Goal: Transaction & Acquisition: Purchase product/service

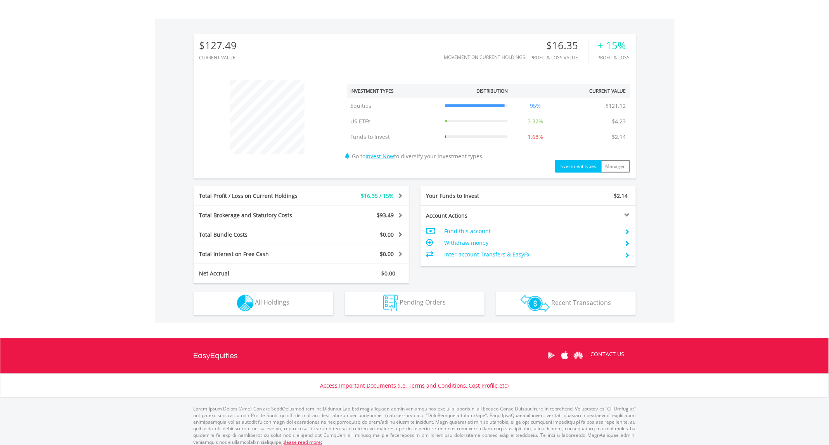
scroll to position [222, 0]
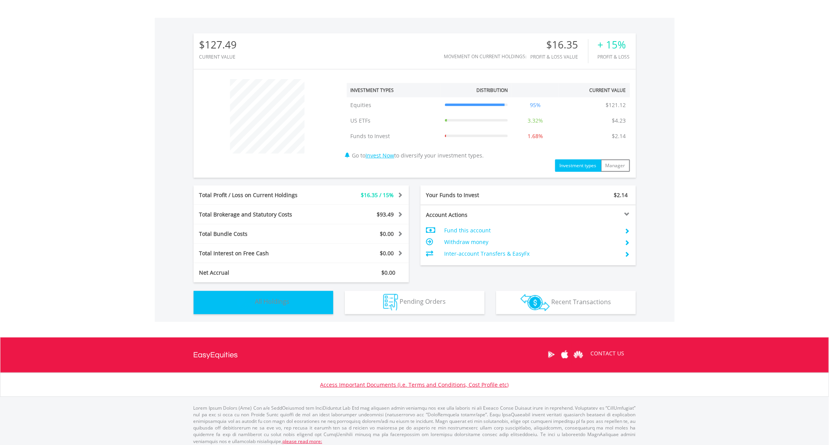
click at [272, 303] on span "All Holdings" at bounding box center [272, 302] width 35 height 9
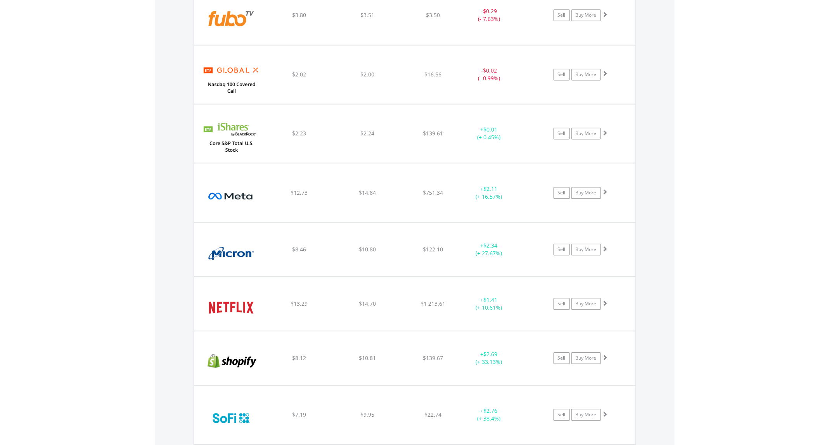
scroll to position [1025, 0]
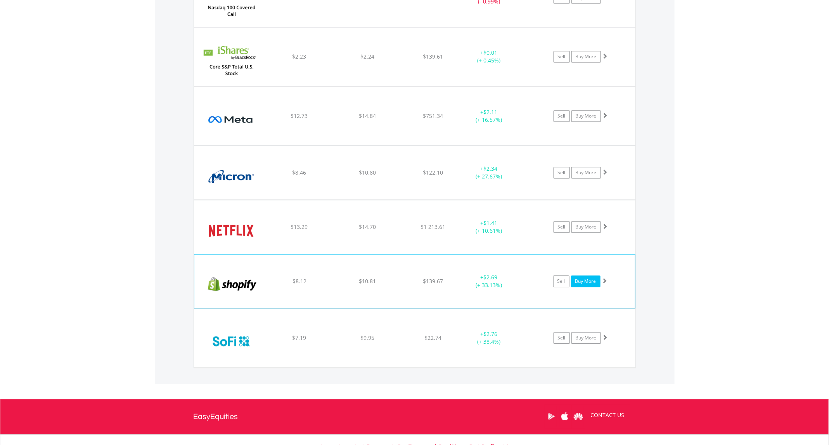
click at [580, 287] on link "Buy More" at bounding box center [585, 282] width 29 height 12
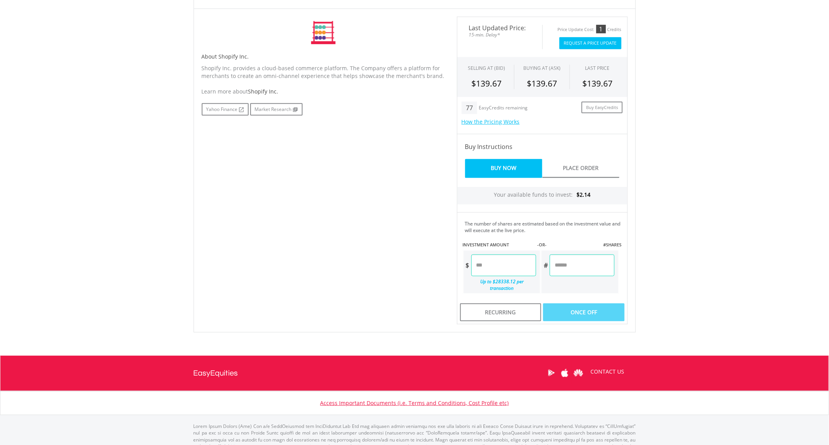
scroll to position [249, 0]
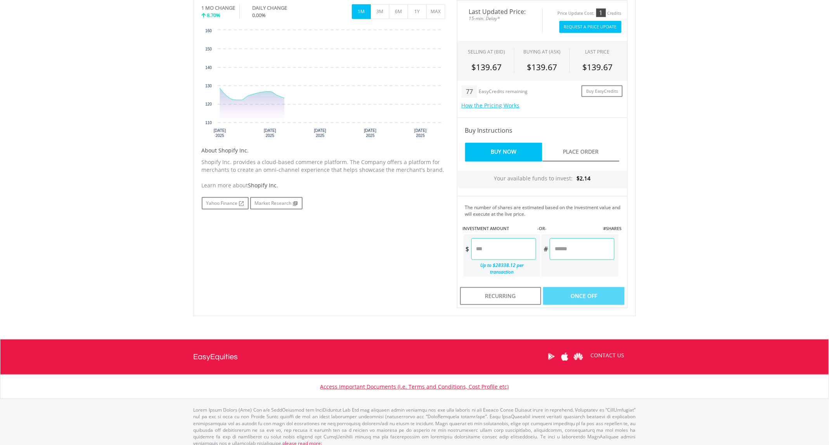
click at [506, 253] on input "number" at bounding box center [503, 249] width 65 height 22
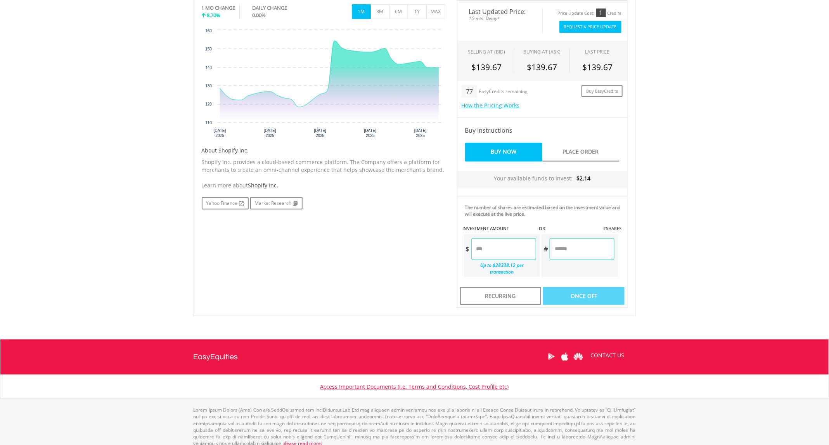
type input "*"
type input "****"
click at [609, 244] on div "Last Updated Price: 15-min. Delay* Price Update Cost: 1 Credits Request A Price…" at bounding box center [542, 154] width 182 height 308
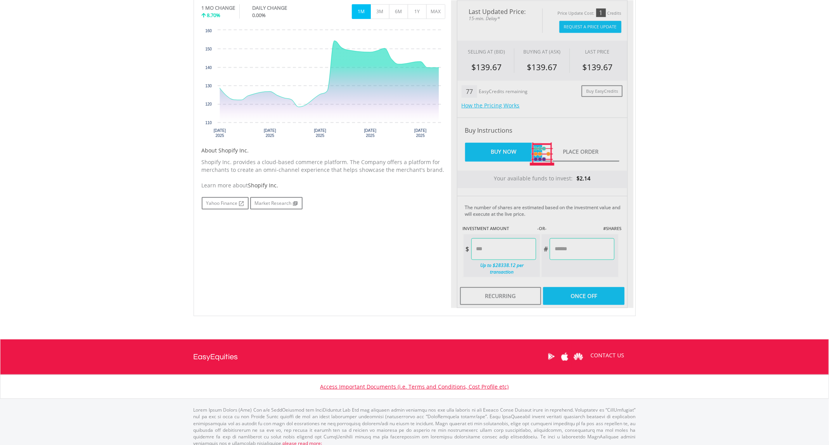
type input "******"
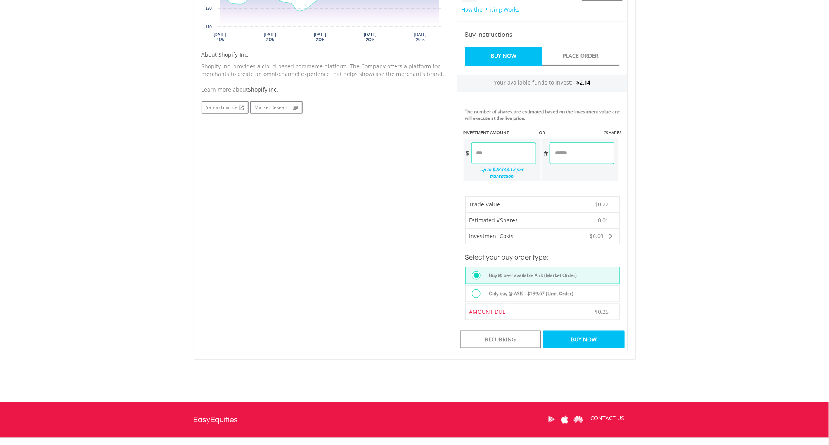
scroll to position [366, 0]
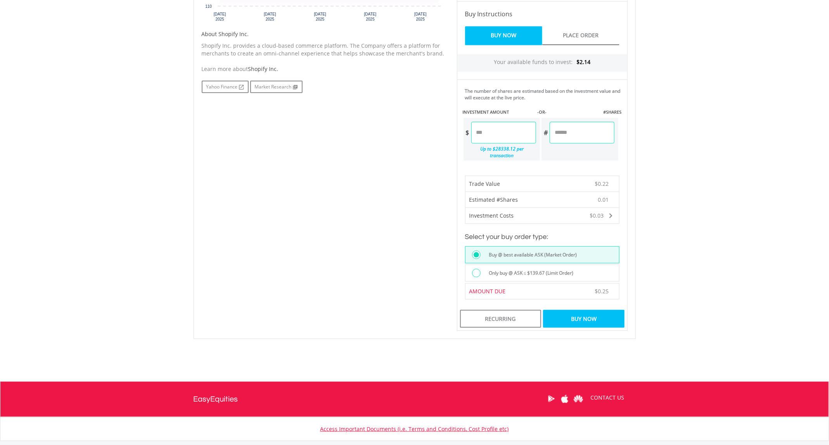
click at [599, 310] on div "Buy Now" at bounding box center [583, 319] width 81 height 18
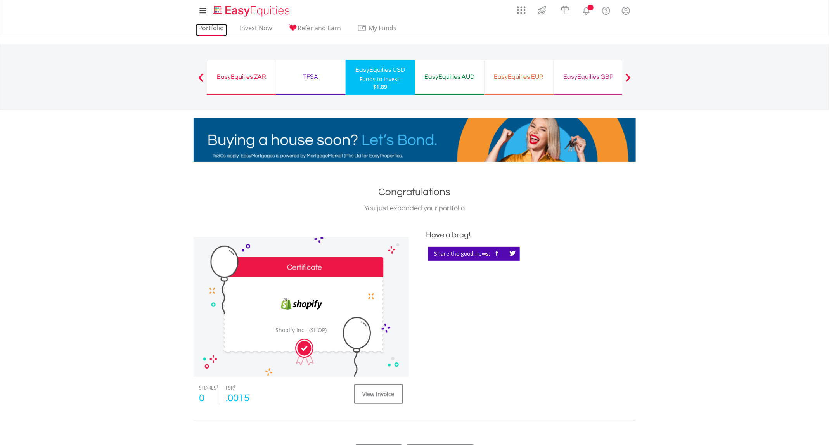
click at [205, 24] on link "Portfolio" at bounding box center [212, 30] width 32 height 12
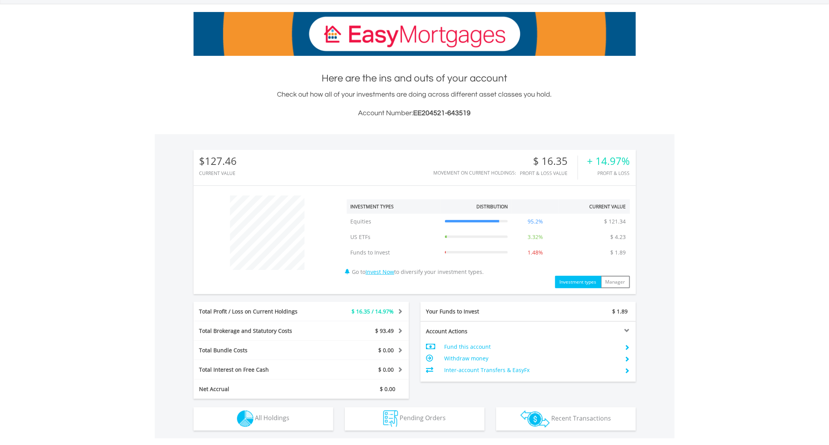
scroll to position [75, 148]
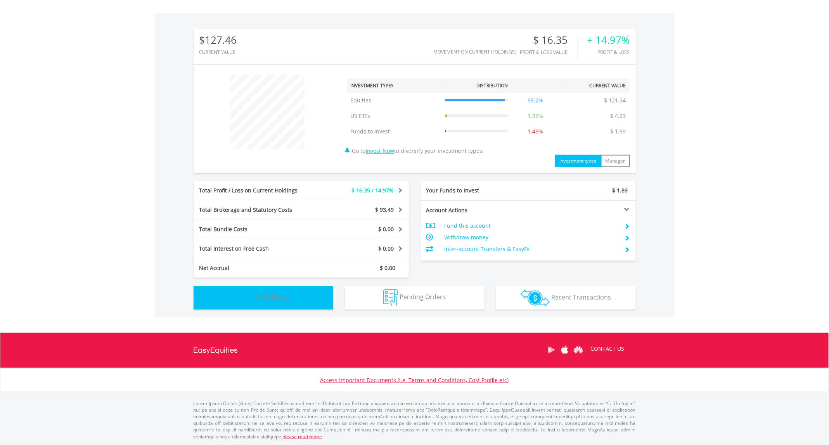
click at [296, 302] on button "Holdings All Holdings" at bounding box center [264, 297] width 140 height 23
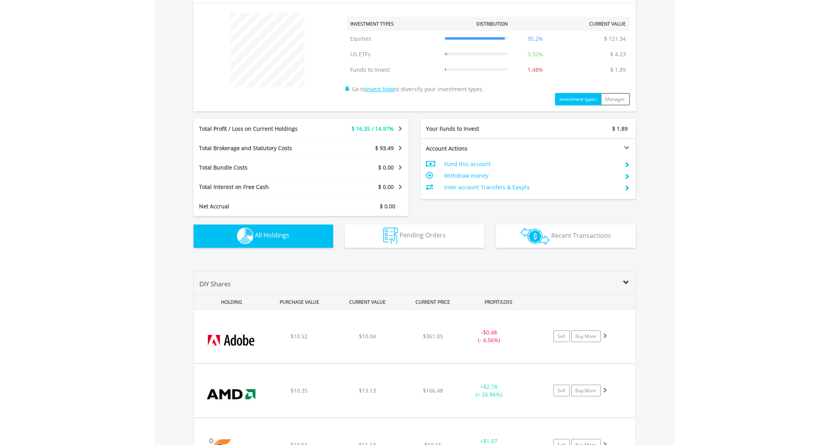
scroll to position [559, 0]
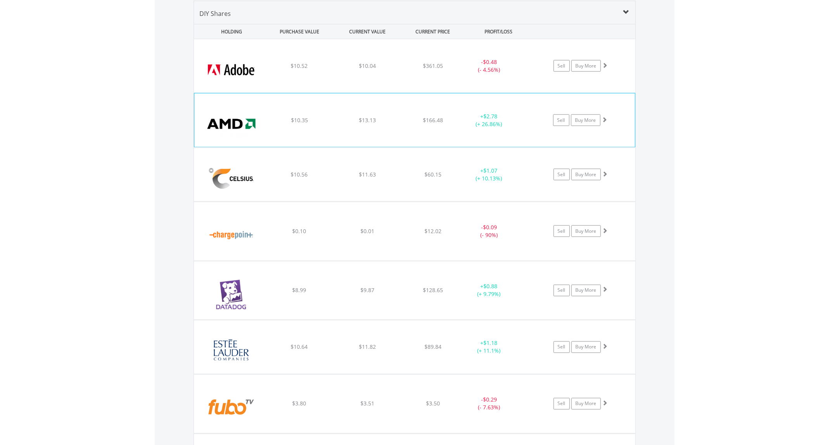
click at [381, 70] on div "$13.13" at bounding box center [367, 66] width 66 height 8
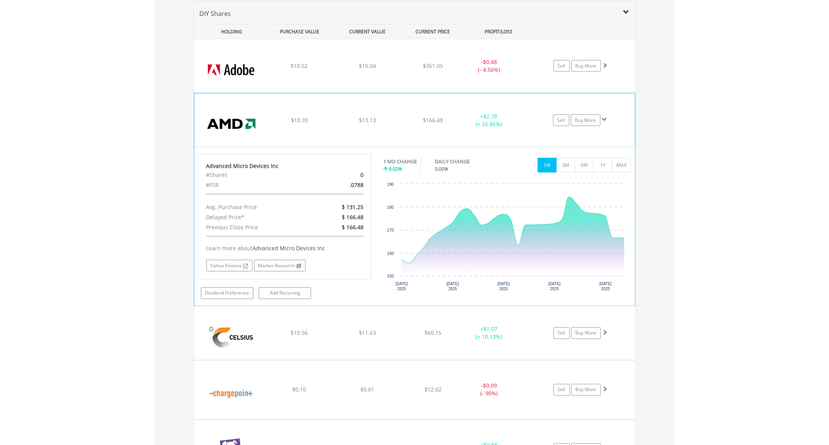
click at [376, 93] on div "﻿ Advanced Micro Devices Inc $10.35 $13.13 $166.48 + $2.78 (+ 26.86%) Sell Buy …" at bounding box center [415, 66] width 442 height 54
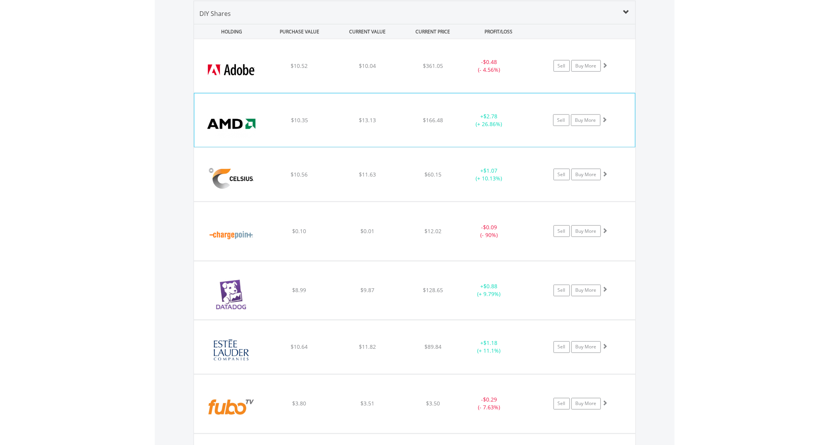
click at [376, 93] on div "﻿ Advanced Micro Devices Inc $10.35 $13.13 $166.48 + $2.78 (+ 26.86%) Sell Buy …" at bounding box center [415, 66] width 442 height 54
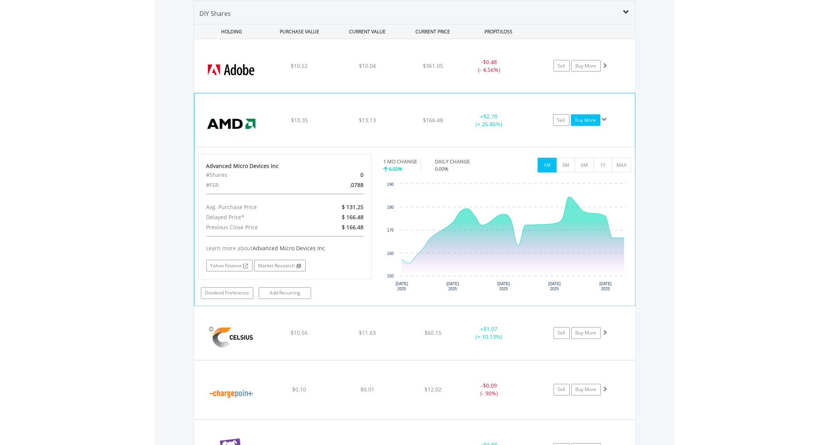
click at [580, 119] on link "Buy More" at bounding box center [585, 120] width 29 height 12
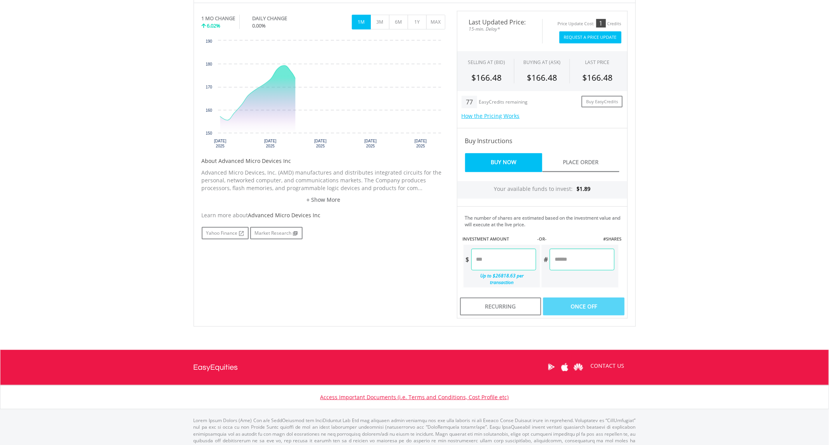
scroll to position [249, 0]
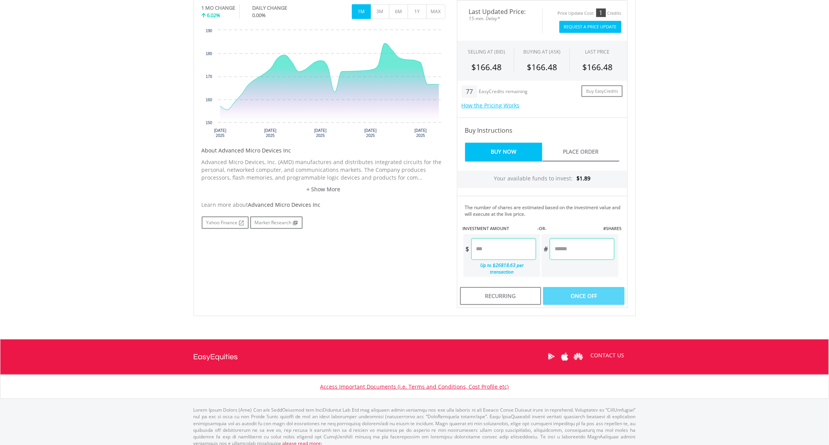
click at [508, 239] on input "number" at bounding box center [503, 249] width 65 height 22
type input "*"
type input "****"
click at [568, 260] on div "Last Updated Price: 15-min. Delay* Price Update Cost: 1 Credits Request A Price…" at bounding box center [542, 154] width 182 height 308
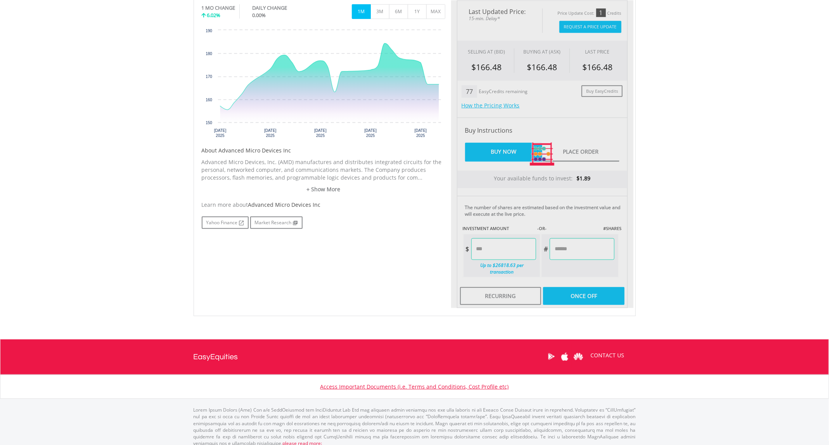
type input "******"
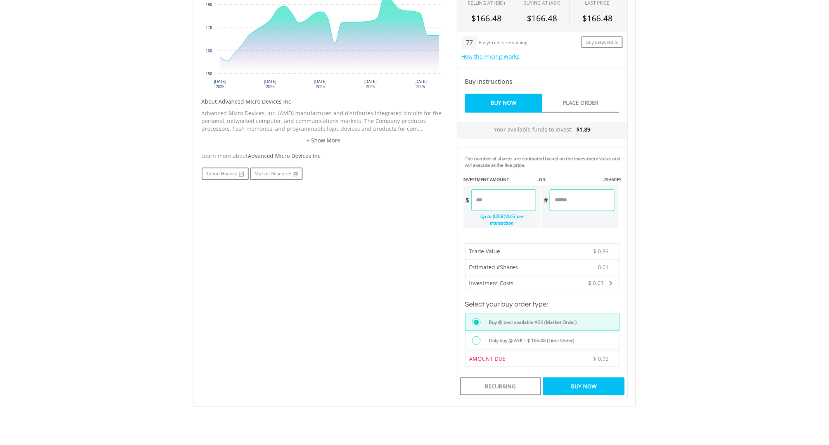
scroll to position [410, 0]
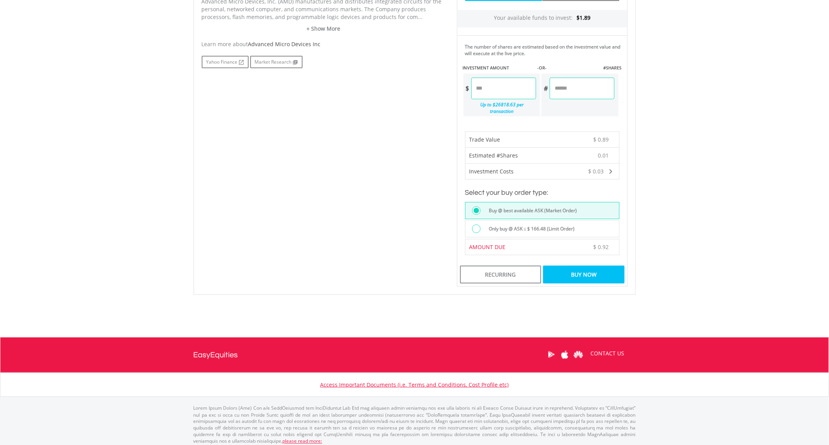
click at [589, 271] on div "Buy Now" at bounding box center [583, 275] width 81 height 18
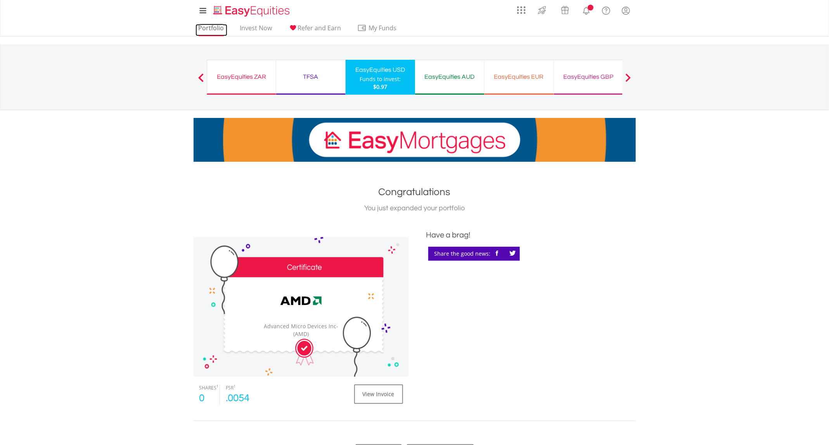
click at [212, 34] on link "Portfolio" at bounding box center [212, 30] width 32 height 12
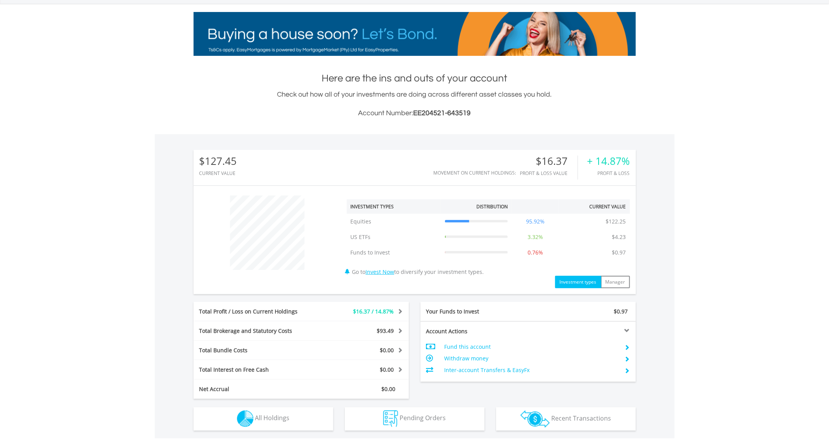
scroll to position [75, 148]
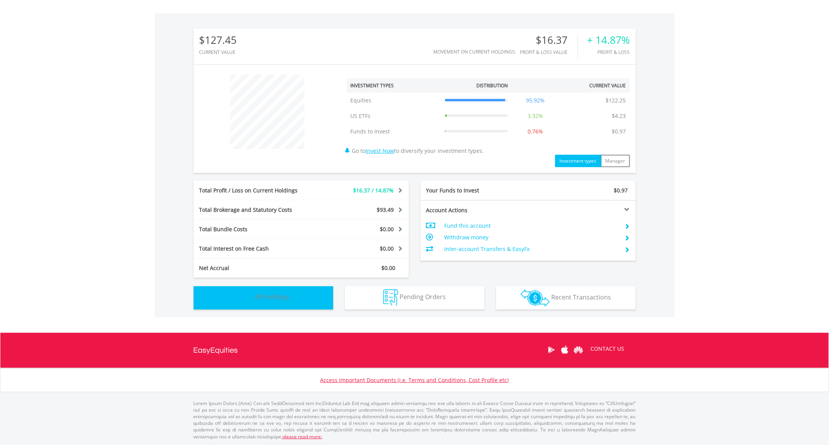
click at [274, 301] on button "Holdings All Holdings" at bounding box center [264, 297] width 140 height 23
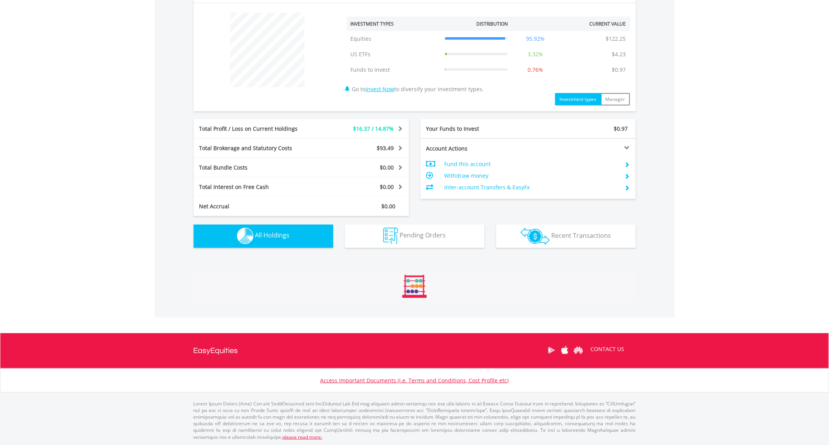
scroll to position [559, 0]
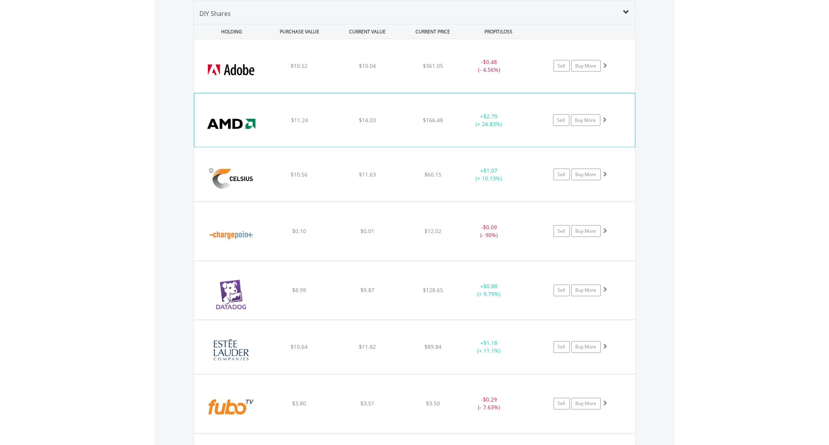
click at [433, 93] on div "﻿ Advanced Micro Devices Inc $11.24 $14.03 $166.48 + $2.79 (+ 24.83%) Sell Buy …" at bounding box center [415, 66] width 442 height 54
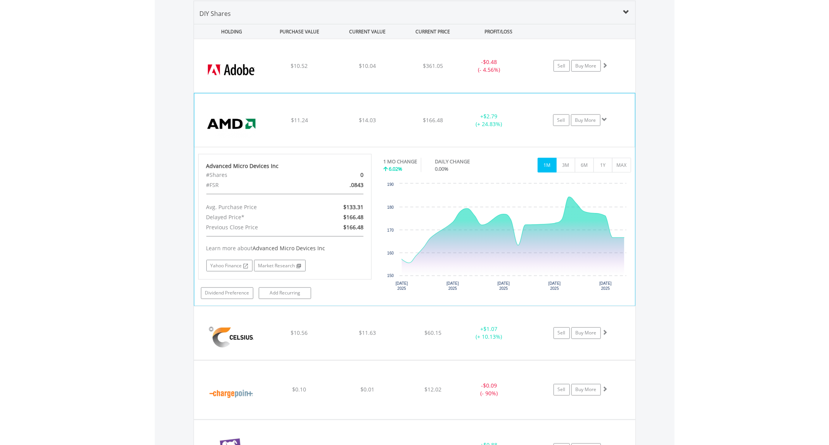
click at [381, 93] on div "﻿ Advanced Micro Devices Inc $11.24 $14.03 $166.48 + $2.79 (+ 24.83%) Sell Buy …" at bounding box center [415, 66] width 442 height 54
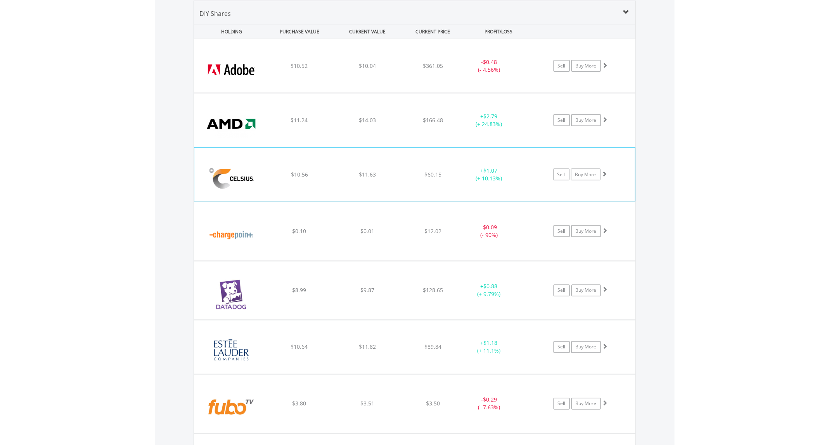
click at [389, 93] on div "﻿ Celsius Holdings Inc $10.56 $11.63 $60.15 + $1.07 (+ 10.13%) Sell Buy More" at bounding box center [415, 66] width 442 height 54
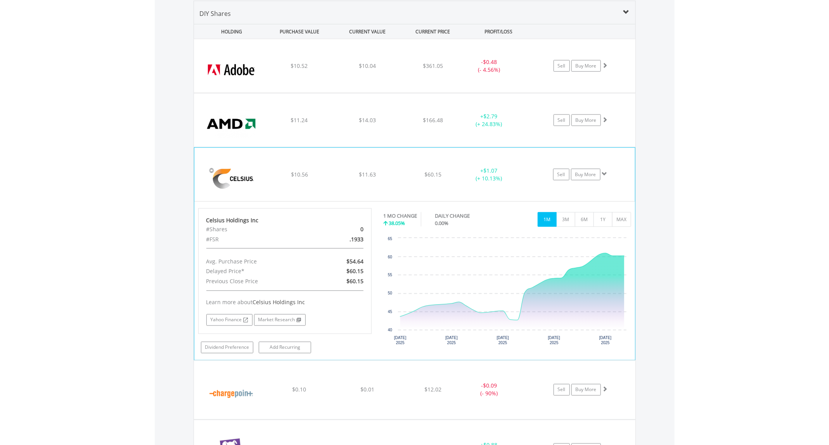
click at [389, 93] on div "﻿ Celsius Holdings Inc $10.56 $11.63 $60.15 + $1.07 (+ 10.13%) Sell Buy More" at bounding box center [415, 66] width 442 height 54
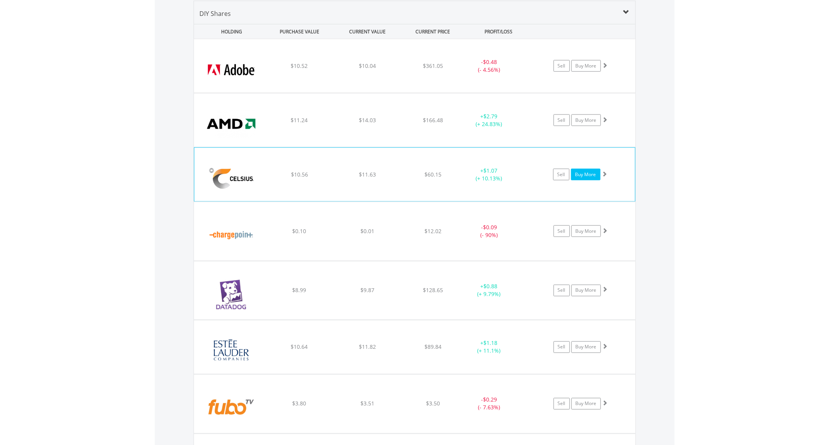
click at [589, 175] on link "Buy More" at bounding box center [585, 175] width 29 height 12
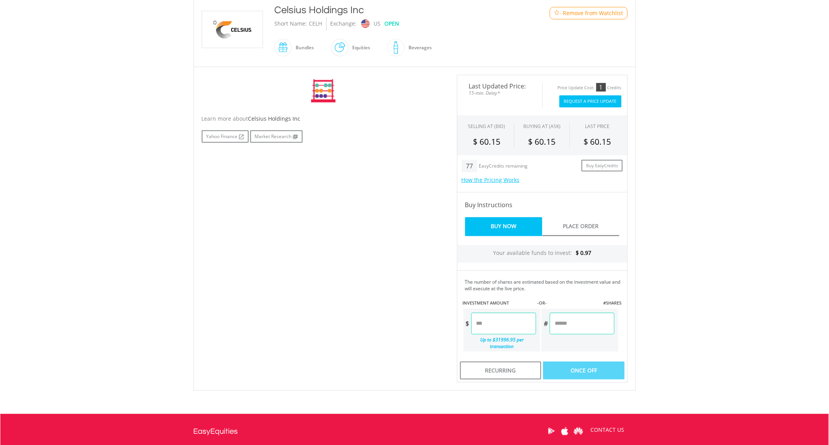
scroll to position [175, 0]
click at [484, 326] on input "number" at bounding box center [503, 324] width 65 height 22
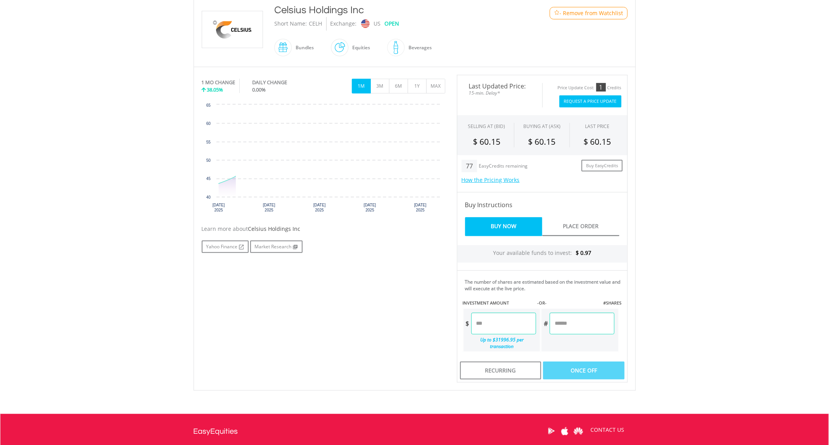
type input "*"
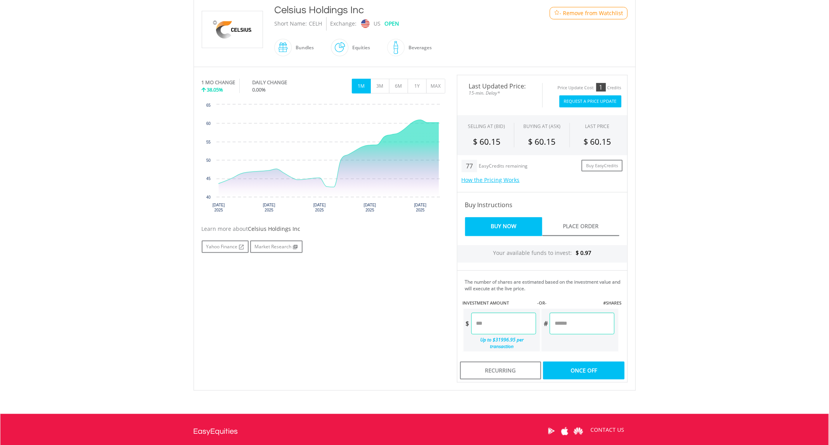
type input "****"
click at [564, 325] on div "Last Updated Price: 15-min. Delay* Price Update Cost: 1 Credits Request A Price…" at bounding box center [542, 229] width 182 height 308
type input "******"
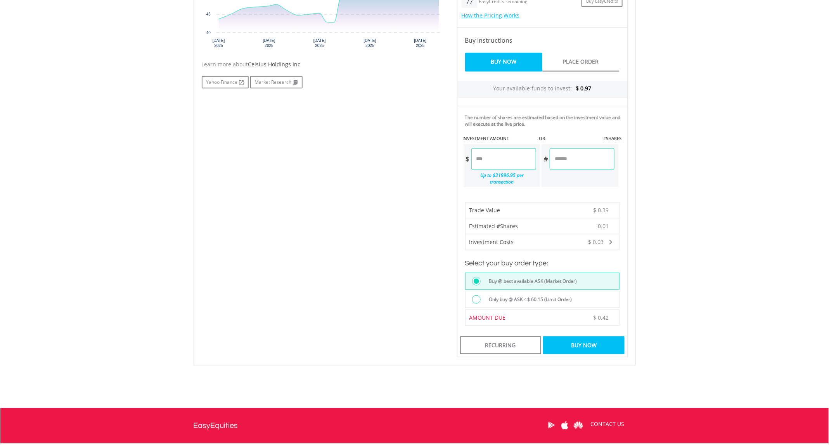
scroll to position [349, 0]
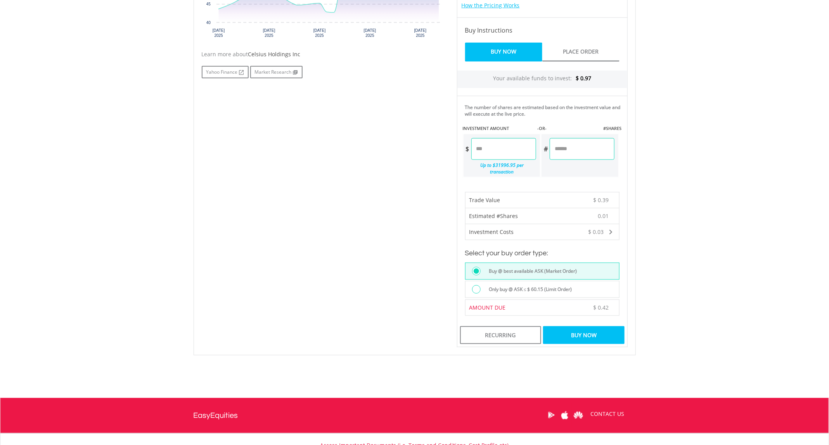
click at [582, 333] on div "Buy Now" at bounding box center [583, 335] width 81 height 18
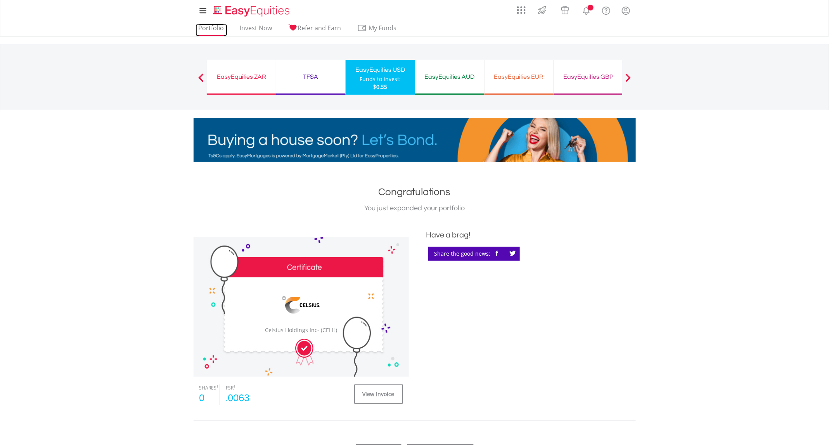
click at [211, 30] on link "Portfolio" at bounding box center [212, 30] width 32 height 12
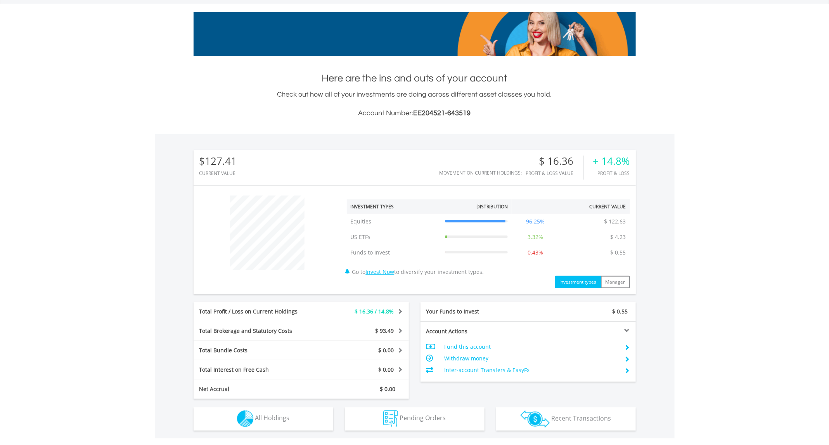
scroll to position [75, 148]
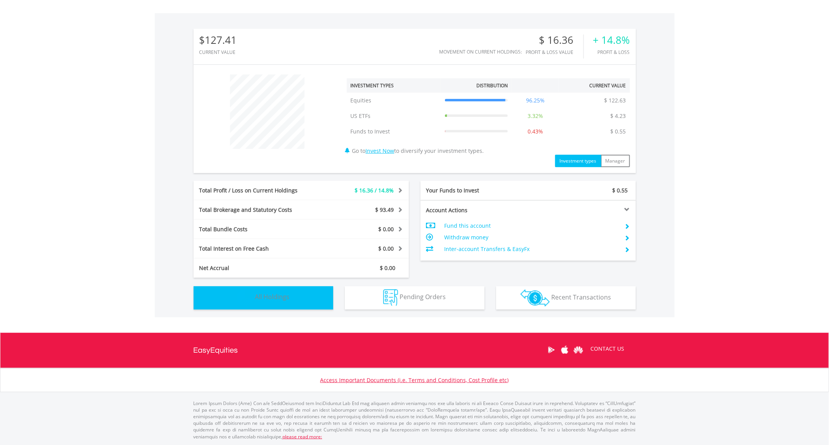
click at [315, 295] on button "Holdings All Holdings" at bounding box center [264, 297] width 140 height 23
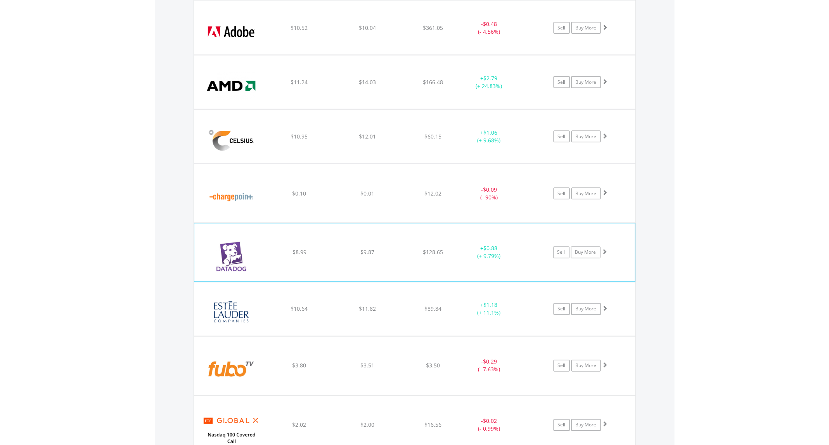
scroll to position [617, 0]
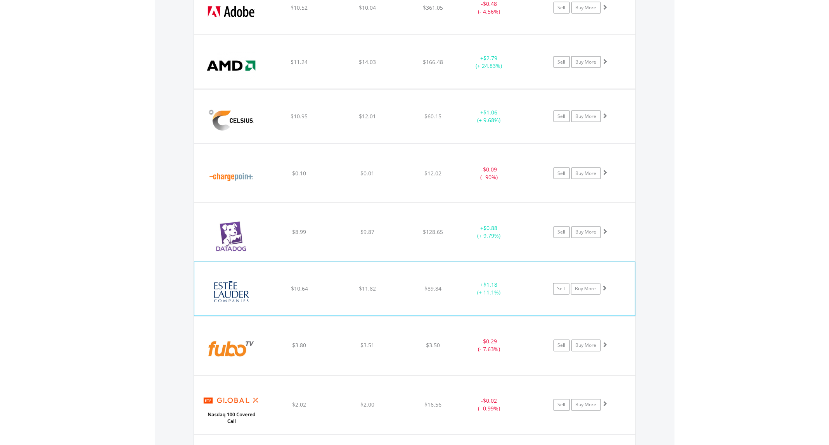
click at [407, 35] on div "﻿ Estee Lauder Companies Inc $10.64 $11.82 $89.84 + $1.18 (+ 11.1%) Sell Buy Mo…" at bounding box center [415, 8] width 442 height 54
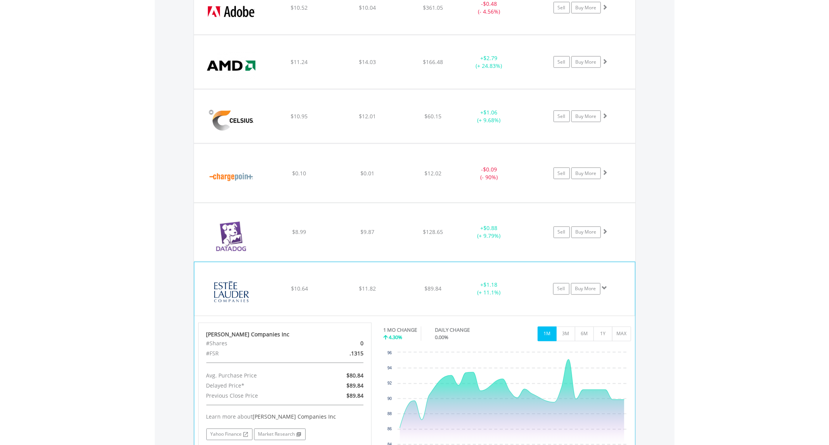
click at [407, 35] on div "﻿ Estee Lauder Companies Inc $10.64 $11.82 $89.84 + $1.18 (+ 11.1%) Sell Buy Mo…" at bounding box center [415, 8] width 442 height 54
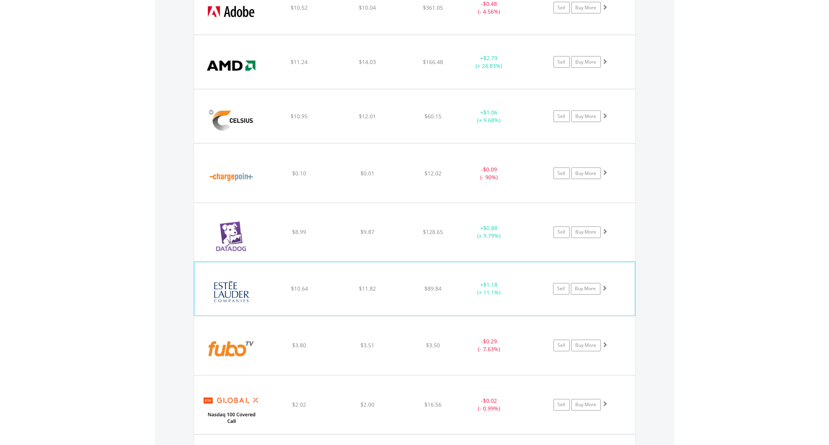
click at [407, 35] on div "﻿ Estee Lauder Companies Inc $10.64 $11.82 $89.84 + $1.18 (+ 11.1%) Sell Buy Mo…" at bounding box center [415, 8] width 442 height 54
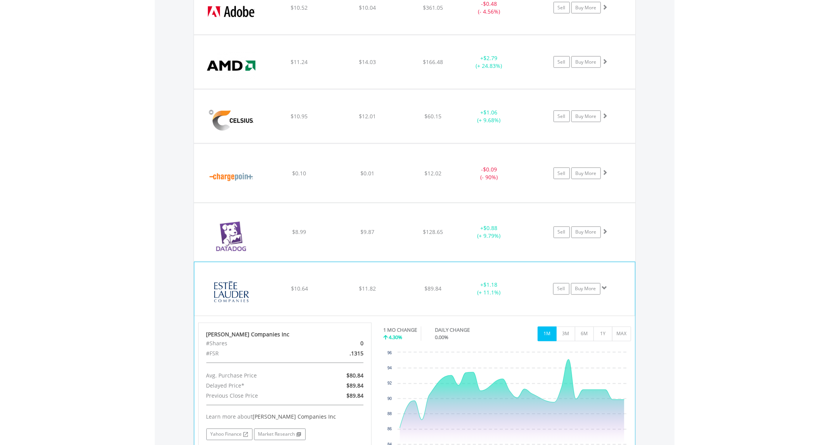
click at [407, 35] on div "﻿ Estee Lauder Companies Inc $10.64 $11.82 $89.84 + $1.18 (+ 11.1%) Sell Buy Mo…" at bounding box center [415, 8] width 442 height 54
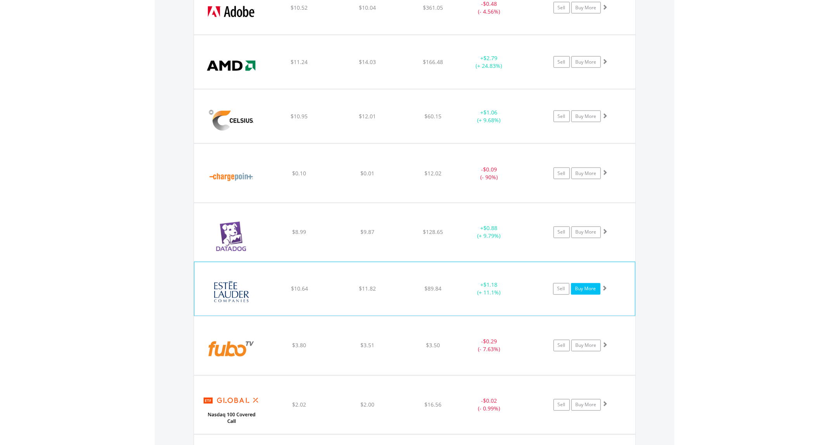
click at [595, 291] on link "Buy More" at bounding box center [585, 289] width 29 height 12
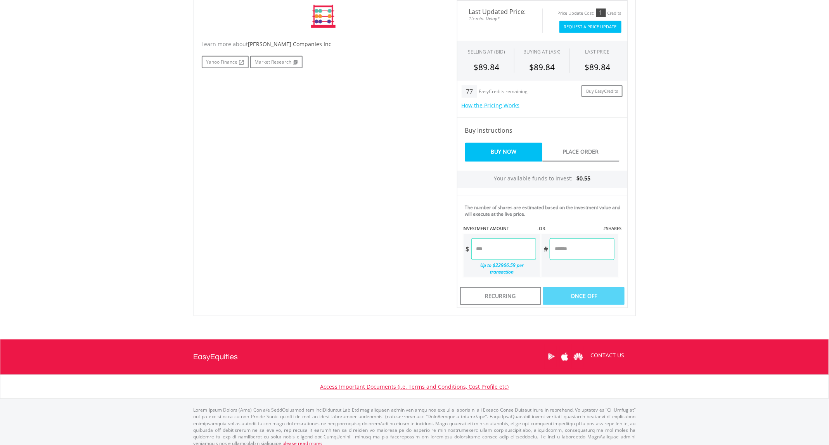
scroll to position [249, 0]
click at [518, 251] on input "number" at bounding box center [503, 249] width 65 height 22
type input "*"
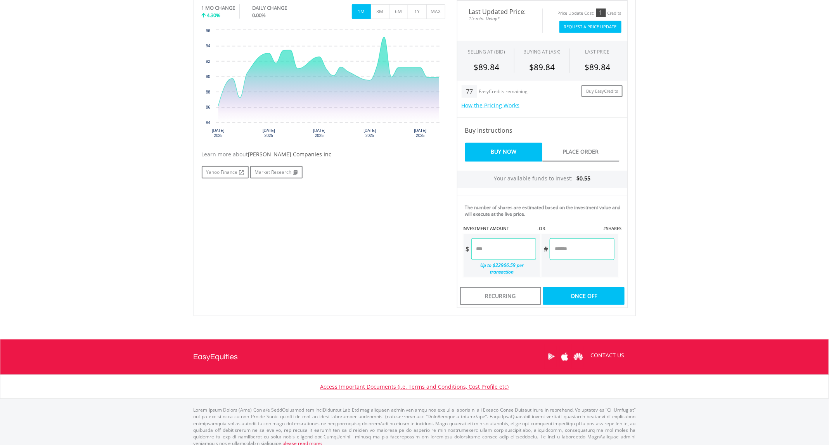
type input "****"
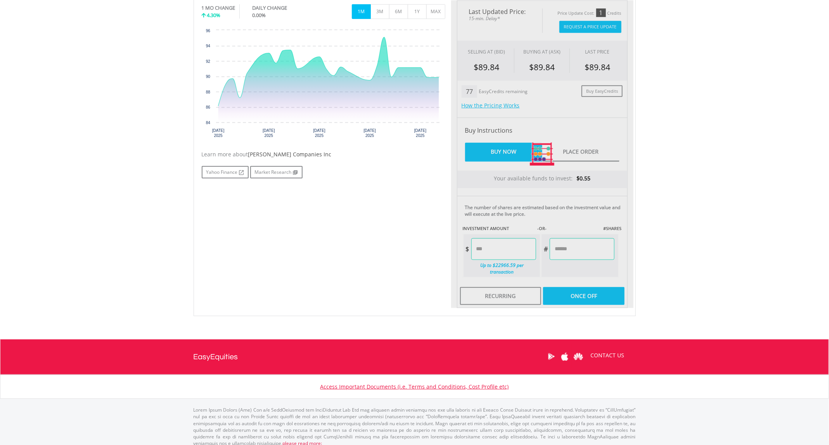
click at [575, 290] on div "Last Updated Price: 15-min. Delay* Price Update Cost: 1 Credits Request A Price…" at bounding box center [542, 154] width 182 height 308
type input "******"
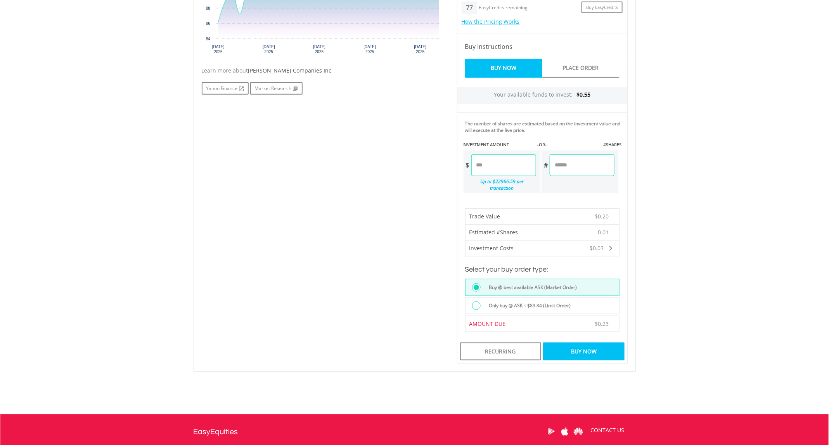
scroll to position [410, 0]
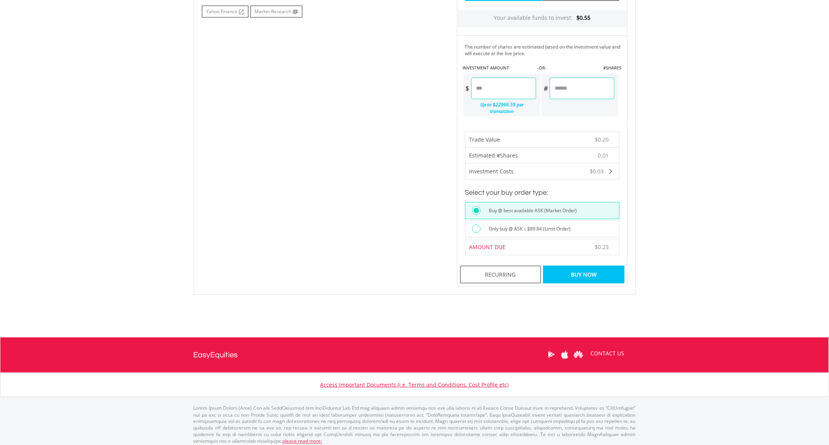
click at [588, 266] on div "Buy Now" at bounding box center [583, 275] width 81 height 18
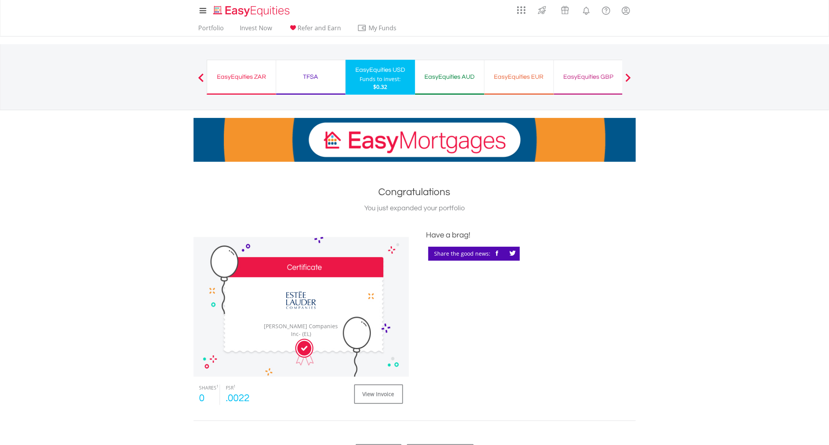
drag, startPoint x: 420, startPoint y: 26, endPoint x: 423, endPoint y: 6, distance: 19.9
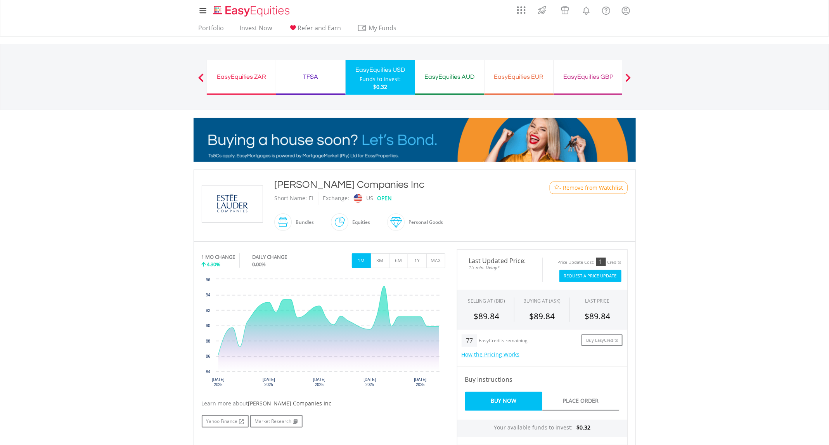
click at [219, 21] on ul "Portfolio Invest Now Refer and Earn My Funds Fund your accounts Withdraw Money …" at bounding box center [300, 28] width 213 height 15
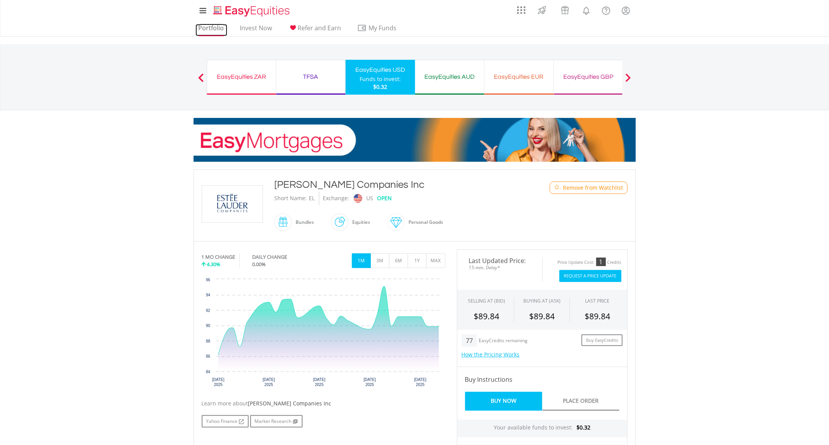
click at [219, 29] on link "Portfolio" at bounding box center [212, 30] width 32 height 12
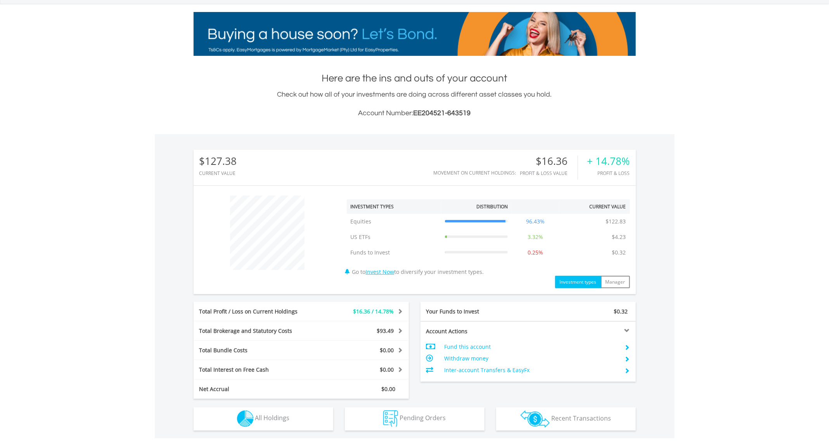
scroll to position [75, 148]
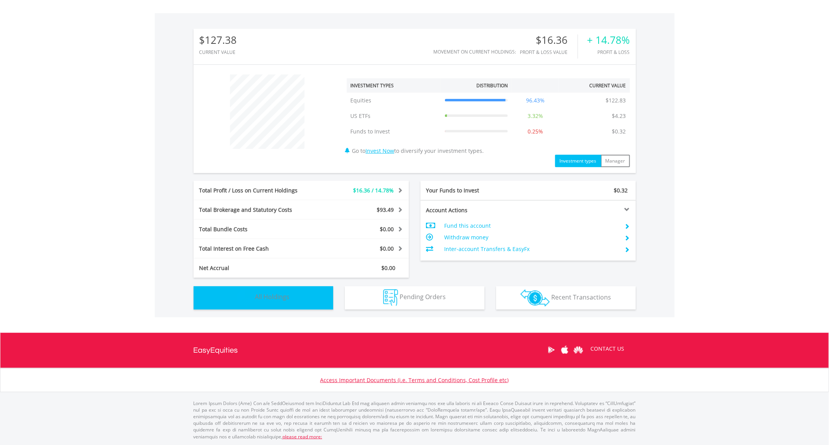
click at [325, 298] on button "Holdings All Holdings" at bounding box center [264, 297] width 140 height 23
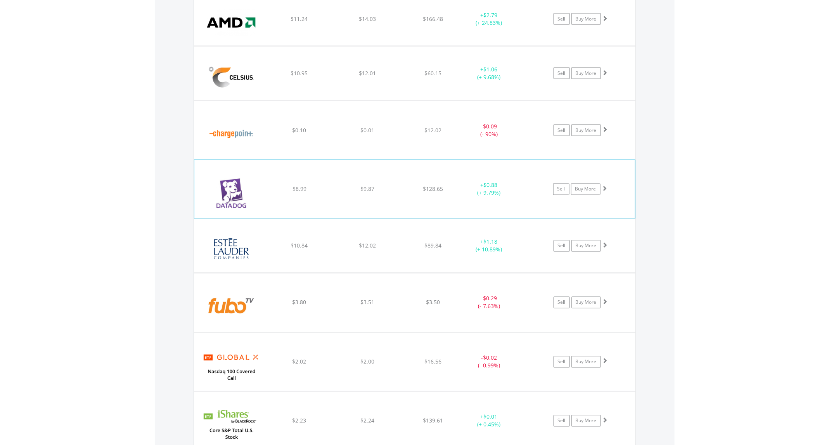
scroll to position [640, 0]
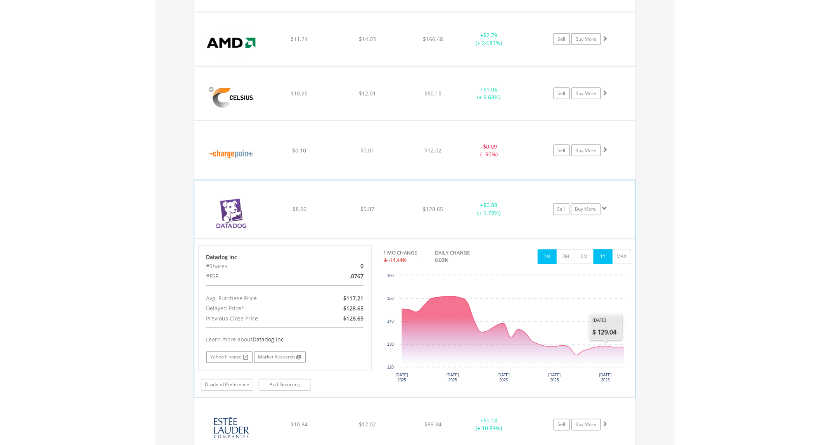
click at [602, 254] on button "1Y" at bounding box center [603, 257] width 19 height 15
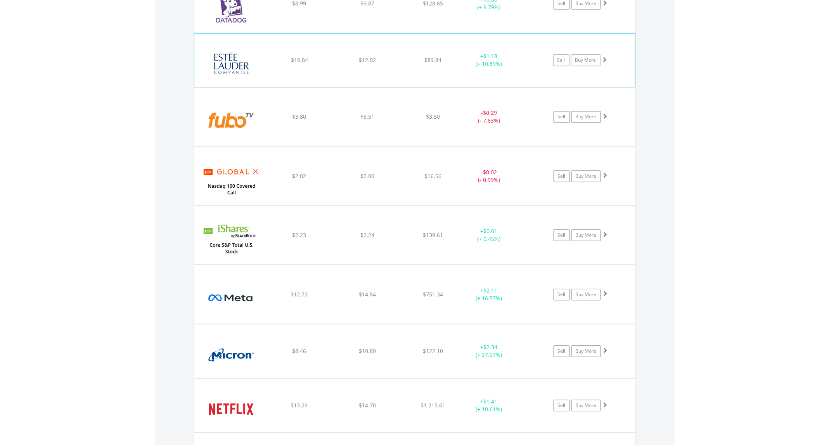
scroll to position [873, 0]
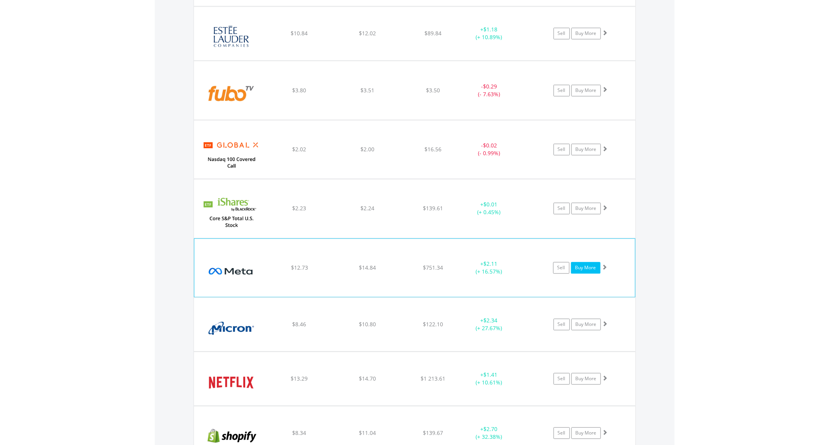
click at [597, 269] on link "Buy More" at bounding box center [585, 268] width 29 height 12
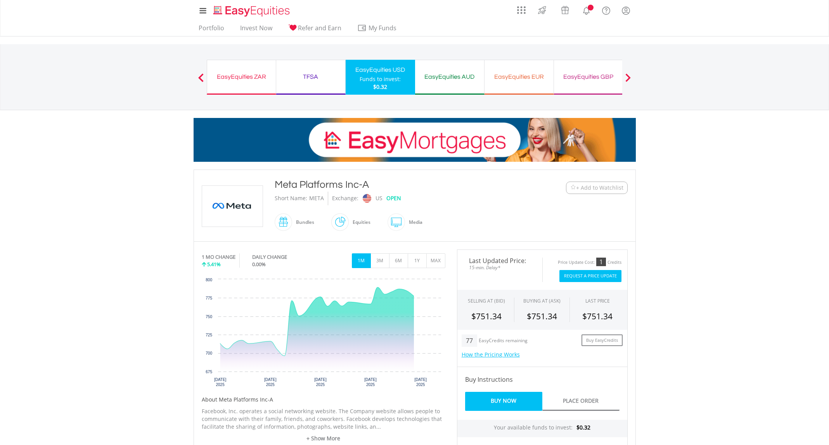
scroll to position [233, 0]
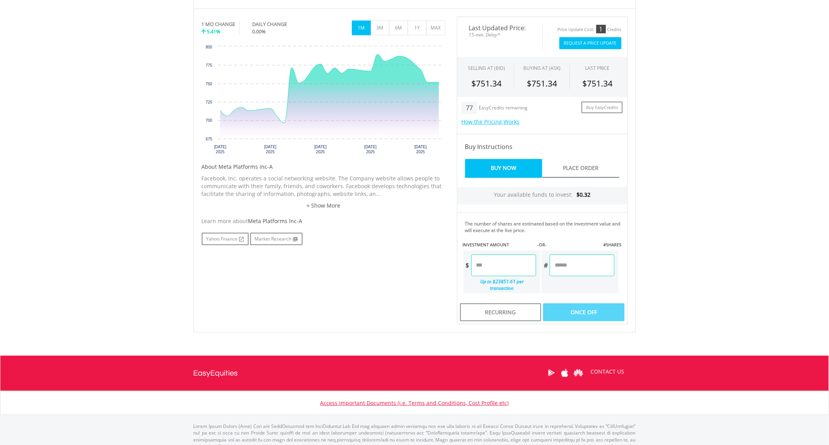
click at [496, 267] on input "number" at bounding box center [503, 266] width 65 height 22
type input "*"
type input "****"
click at [577, 262] on div "Last Updated Price: 15-min. Delay* Price Update Cost: 1 Credits Request A Price…" at bounding box center [542, 171] width 182 height 308
type input "******"
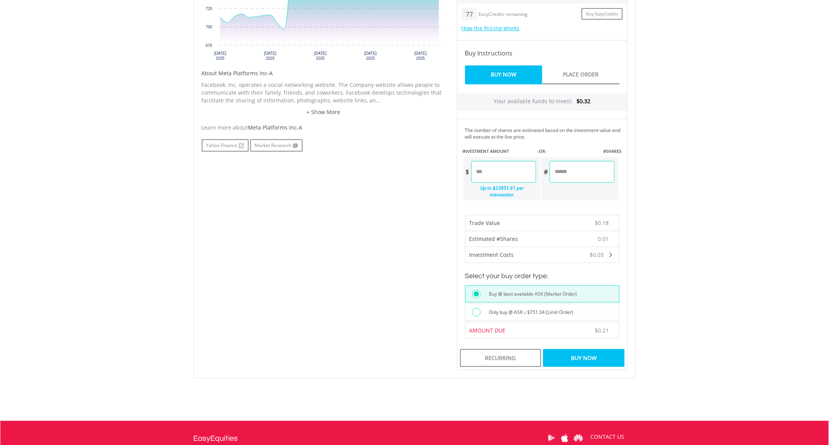
scroll to position [407, 0]
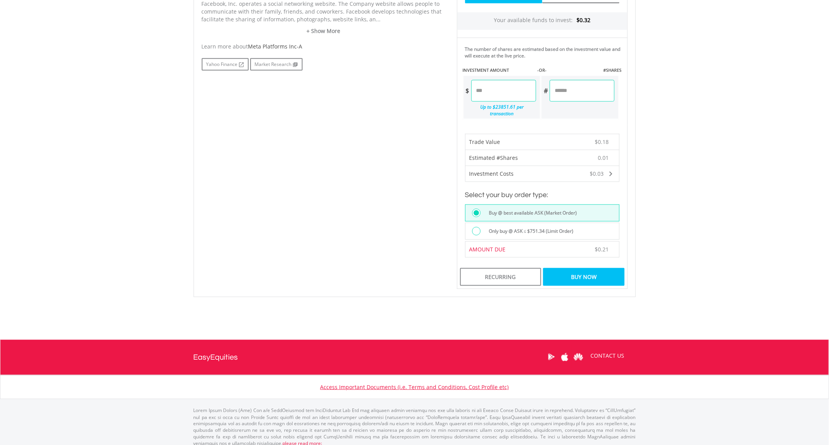
click at [601, 274] on div "Buy Now" at bounding box center [583, 277] width 81 height 18
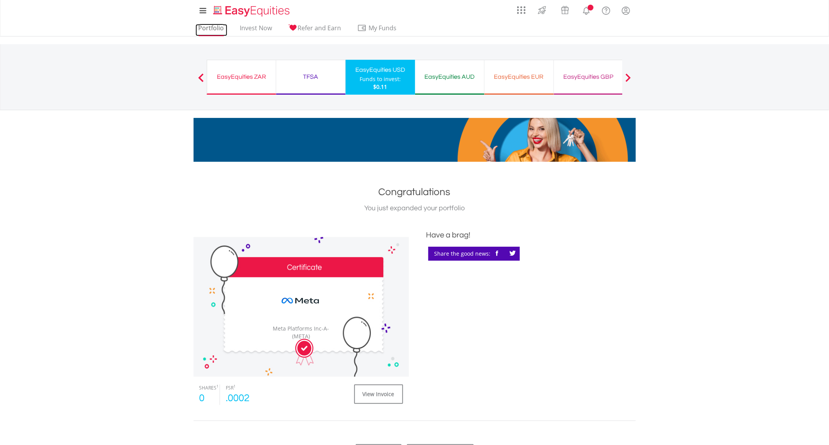
click at [207, 32] on link "Portfolio" at bounding box center [212, 30] width 32 height 12
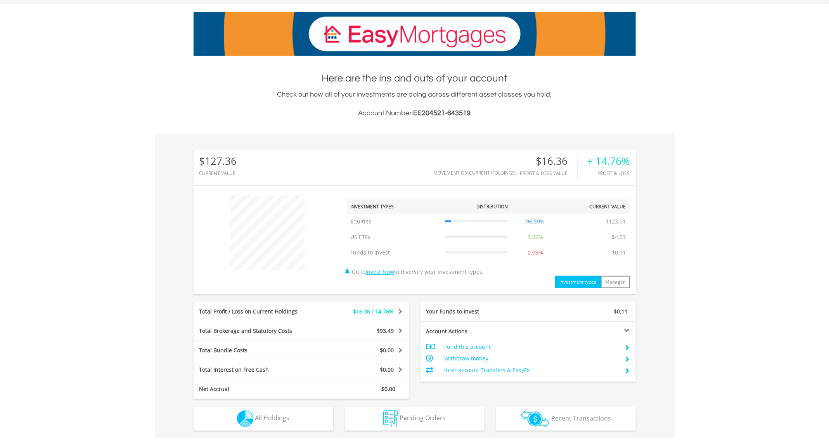
scroll to position [75, 148]
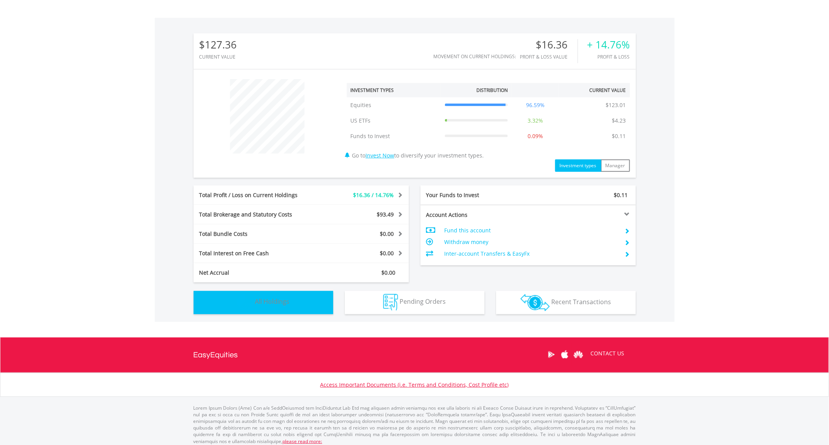
click at [282, 308] on button "Holdings All Holdings" at bounding box center [264, 302] width 140 height 23
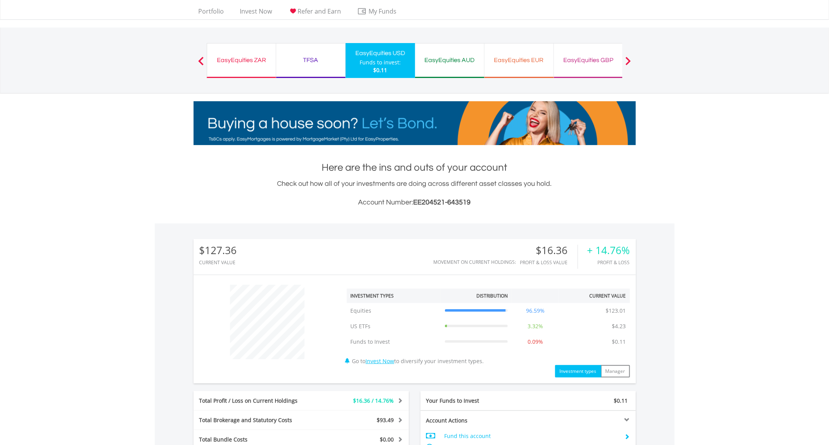
scroll to position [0, 0]
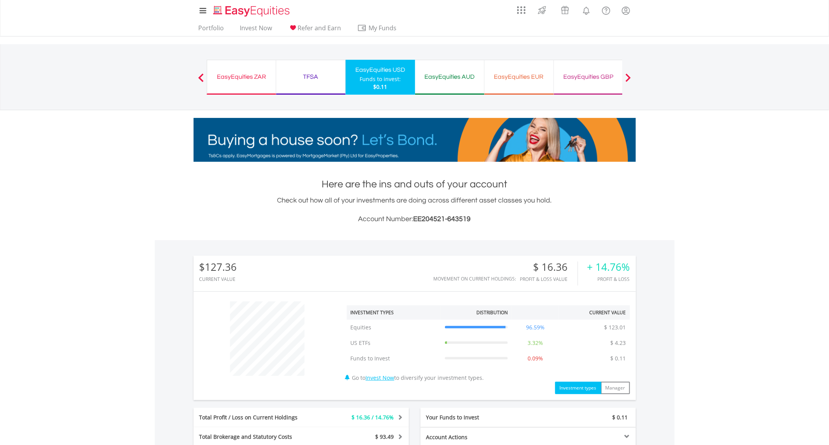
scroll to position [75, 148]
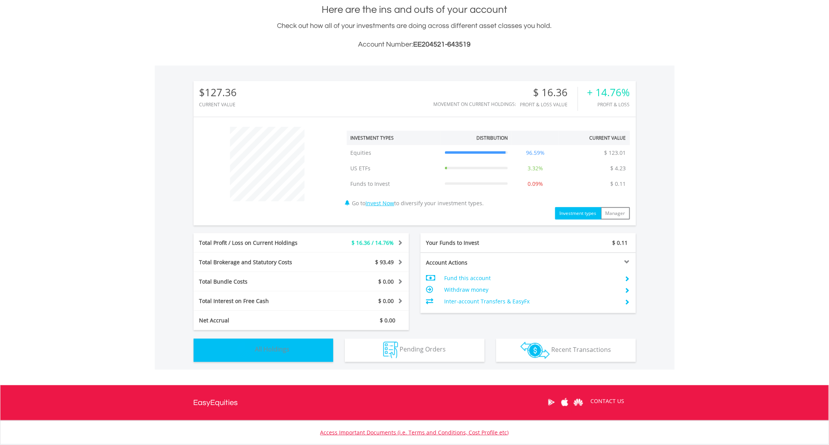
click at [296, 340] on button "Holdings All Holdings" at bounding box center [264, 350] width 140 height 23
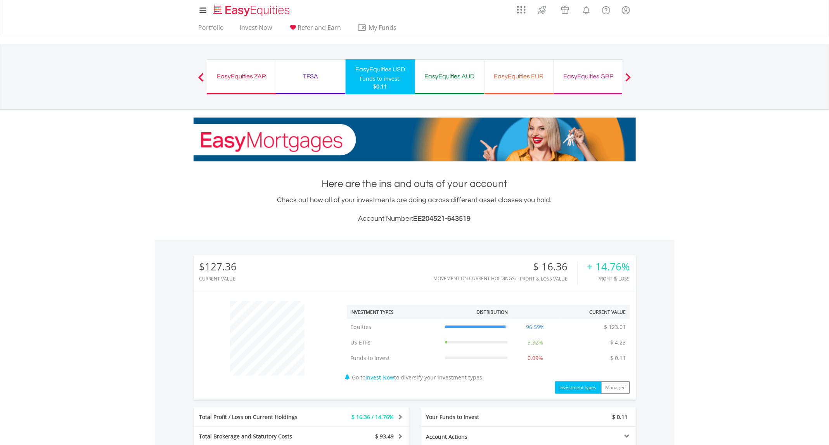
scroll to position [0, 0]
